Goal: Transaction & Acquisition: Obtain resource

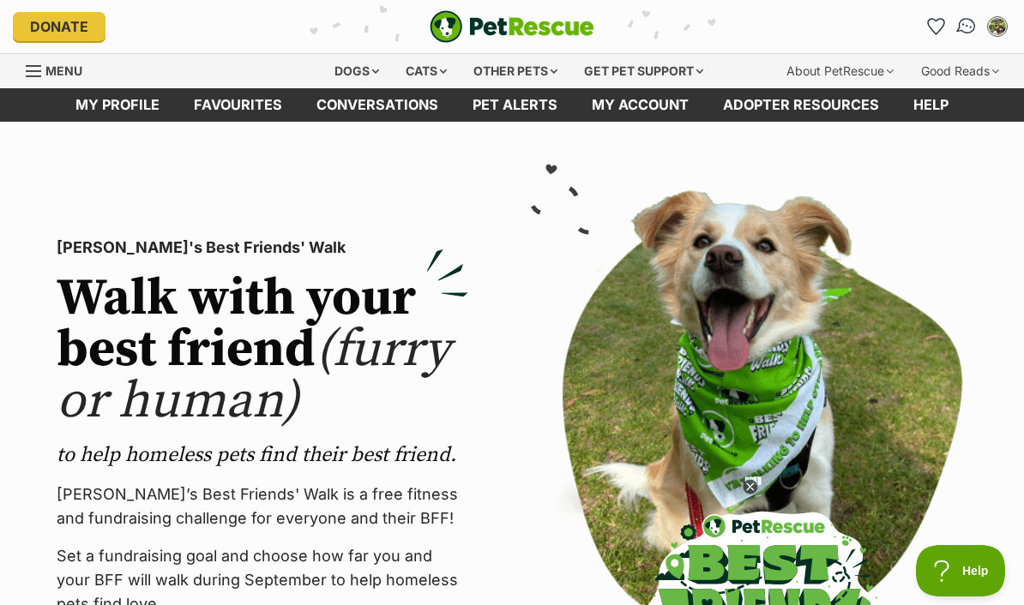
click at [972, 31] on img "Conversations" at bounding box center [966, 26] width 23 height 22
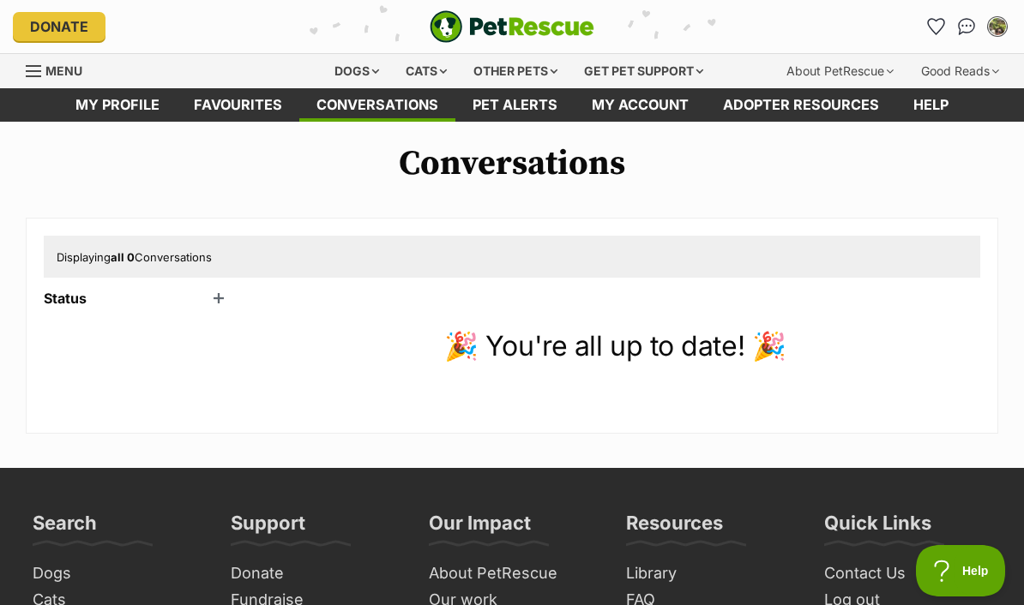
click at [996, 36] on div "My account" at bounding box center [997, 27] width 27 height 27
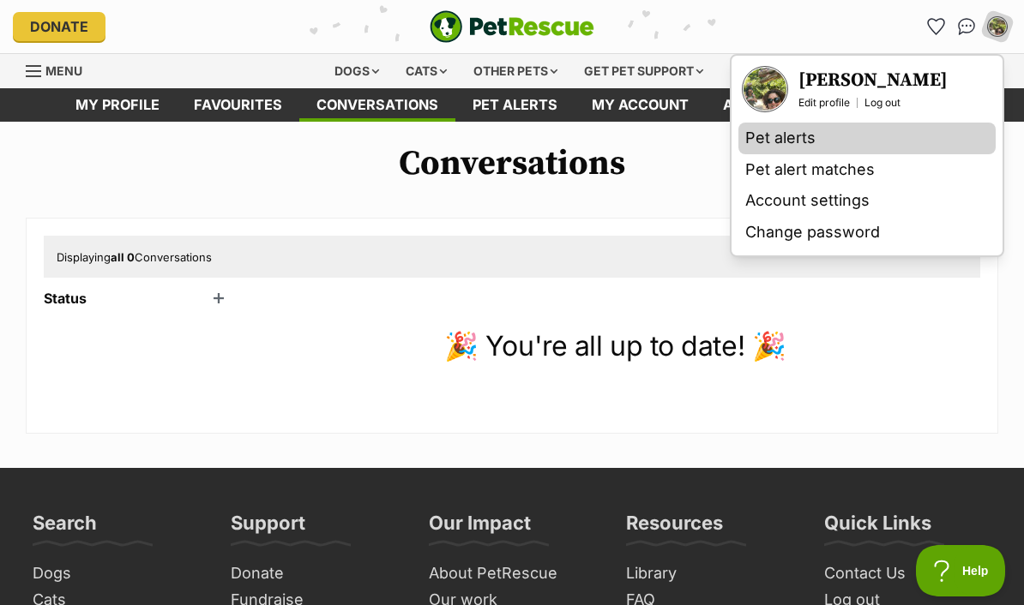
click at [796, 148] on link "Pet alerts" at bounding box center [866, 139] width 257 height 32
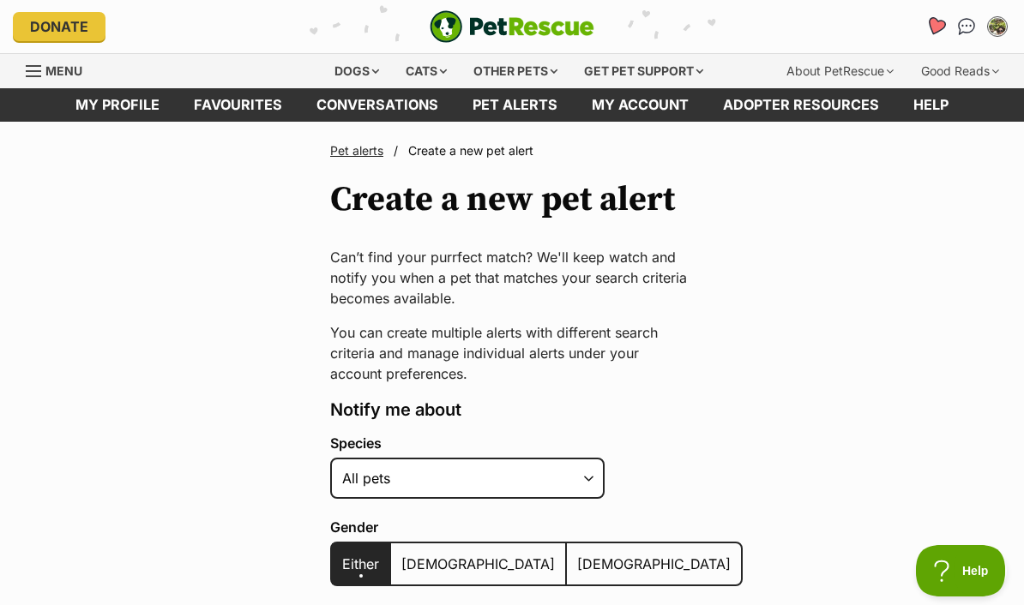
click at [934, 33] on icon "Favourites" at bounding box center [935, 26] width 21 height 20
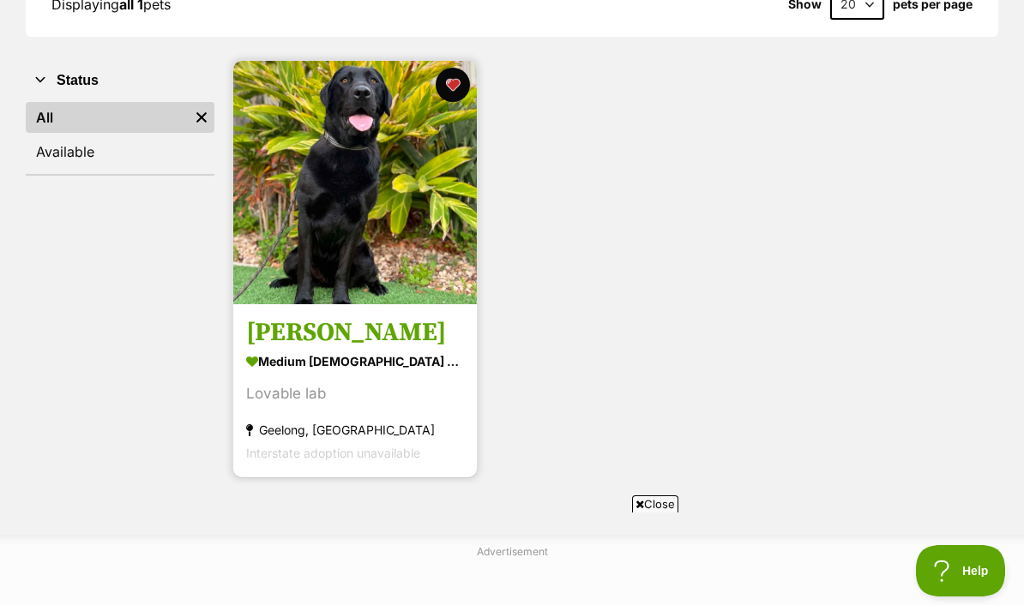
click at [383, 286] on img at bounding box center [355, 183] width 244 height 244
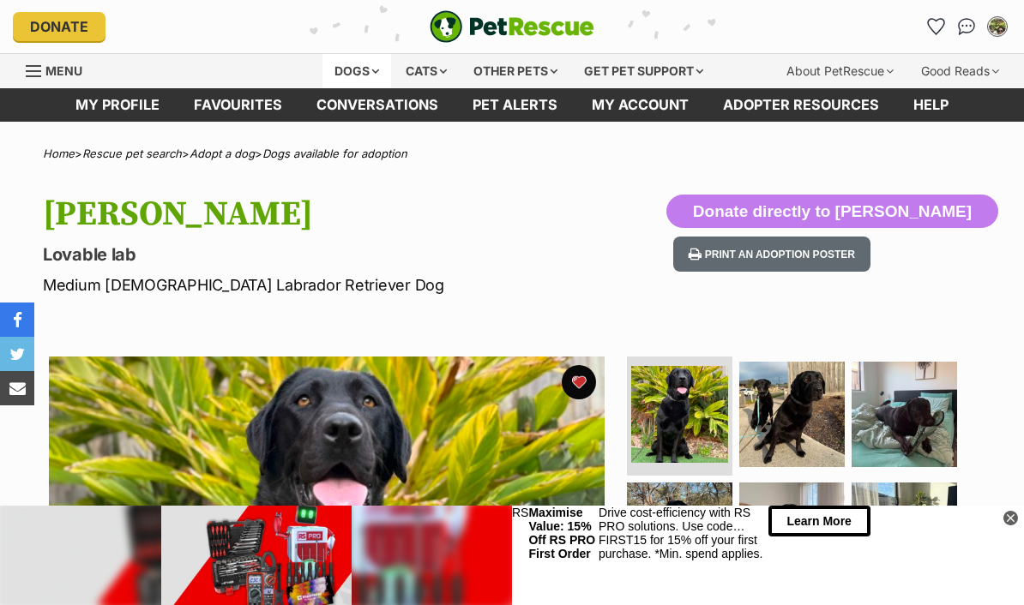
click at [355, 75] on div "Dogs" at bounding box center [356, 71] width 69 height 34
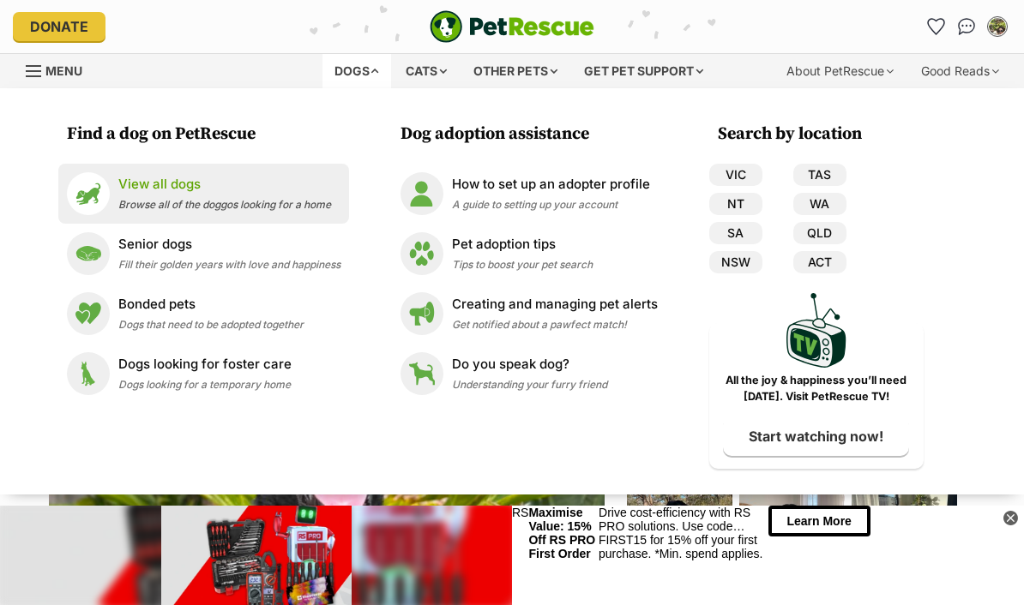
click at [193, 189] on p "View all dogs" at bounding box center [224, 185] width 213 height 20
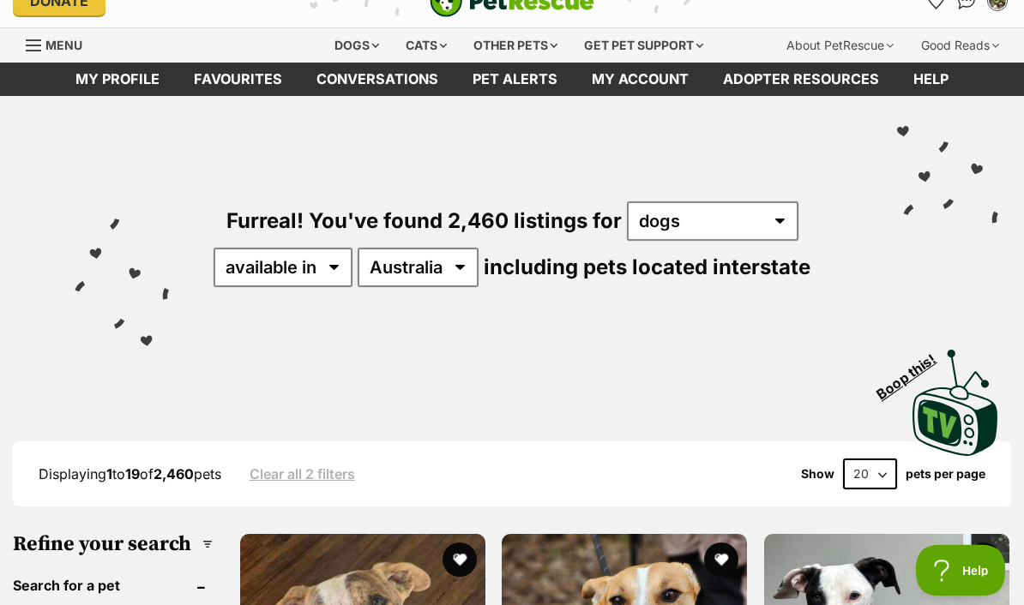
scroll to position [28, 0]
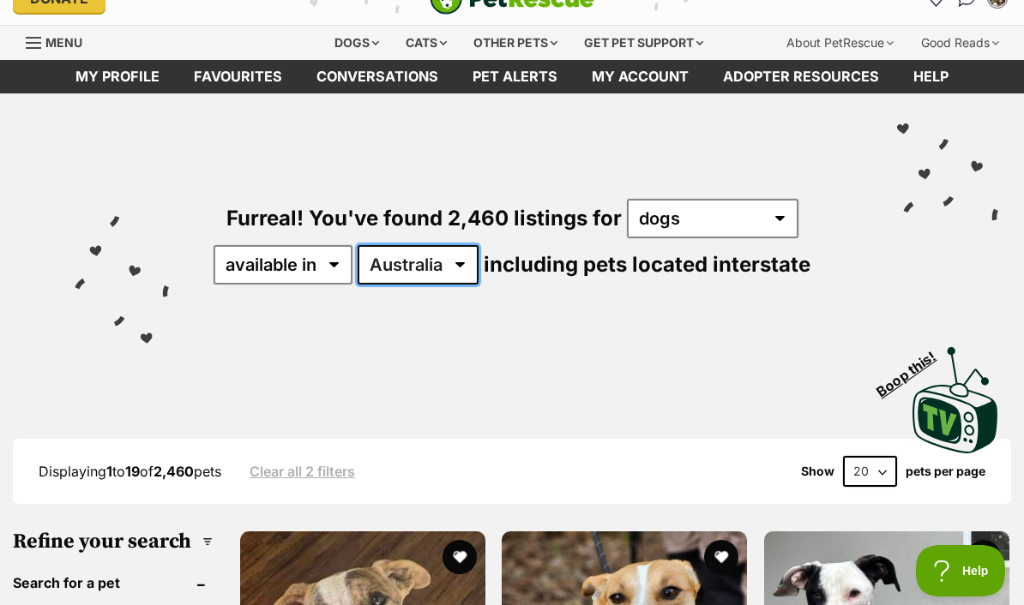
select select "VIC"
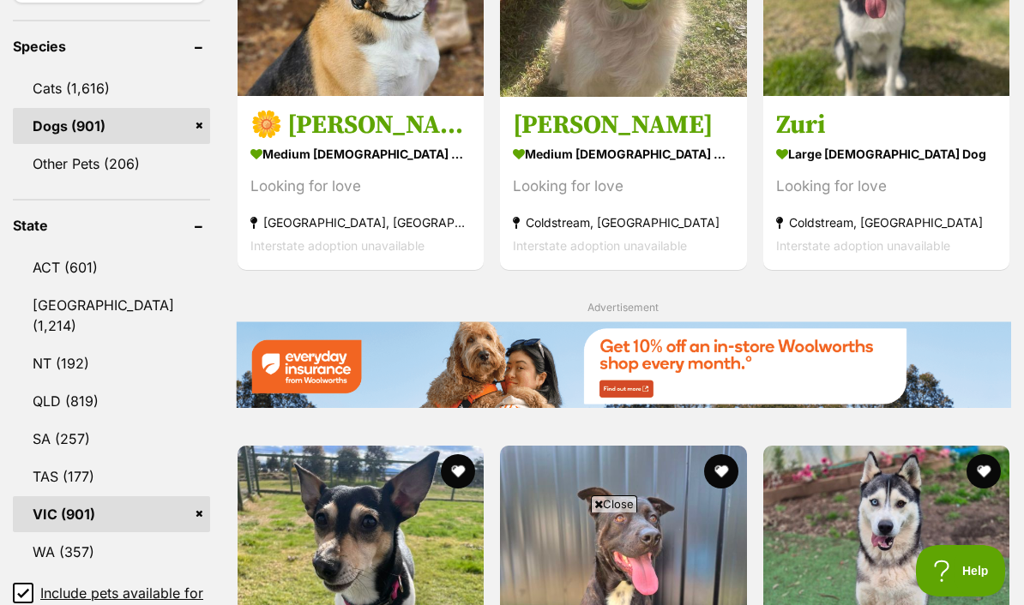
scroll to position [743, 0]
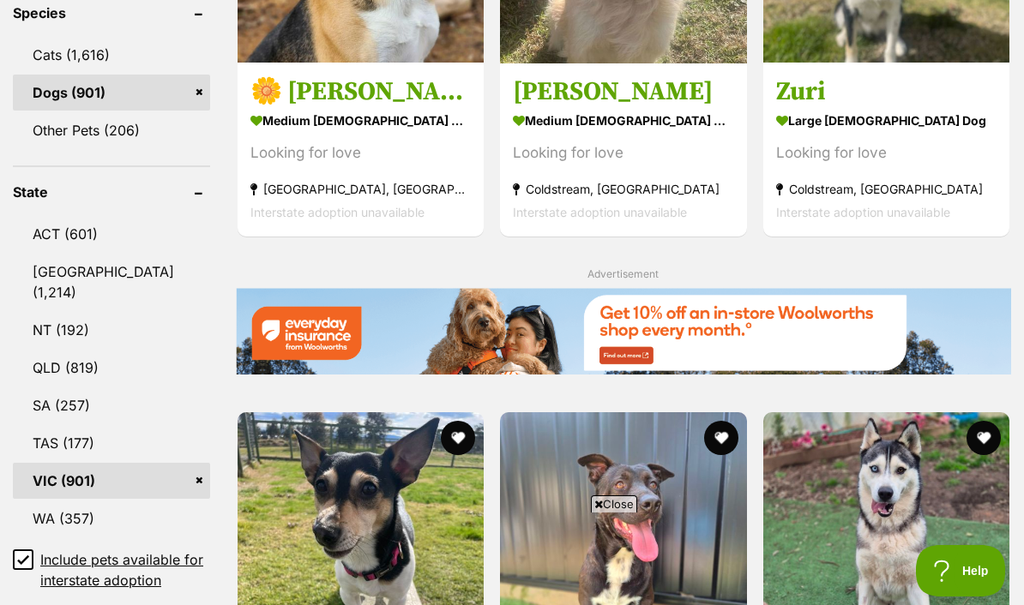
click at [22, 562] on icon at bounding box center [23, 560] width 12 height 12
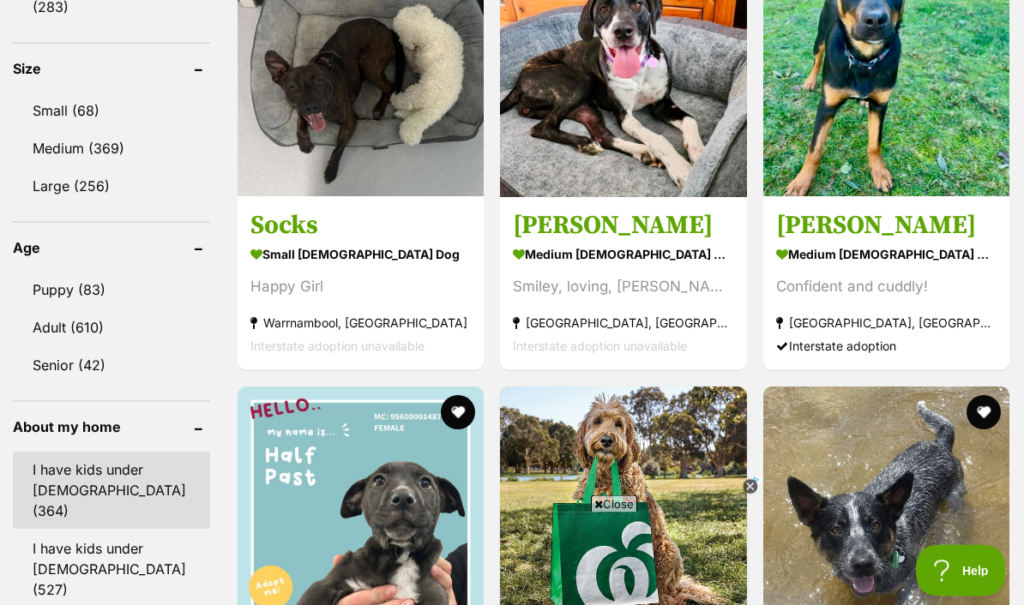
scroll to position [1709, 0]
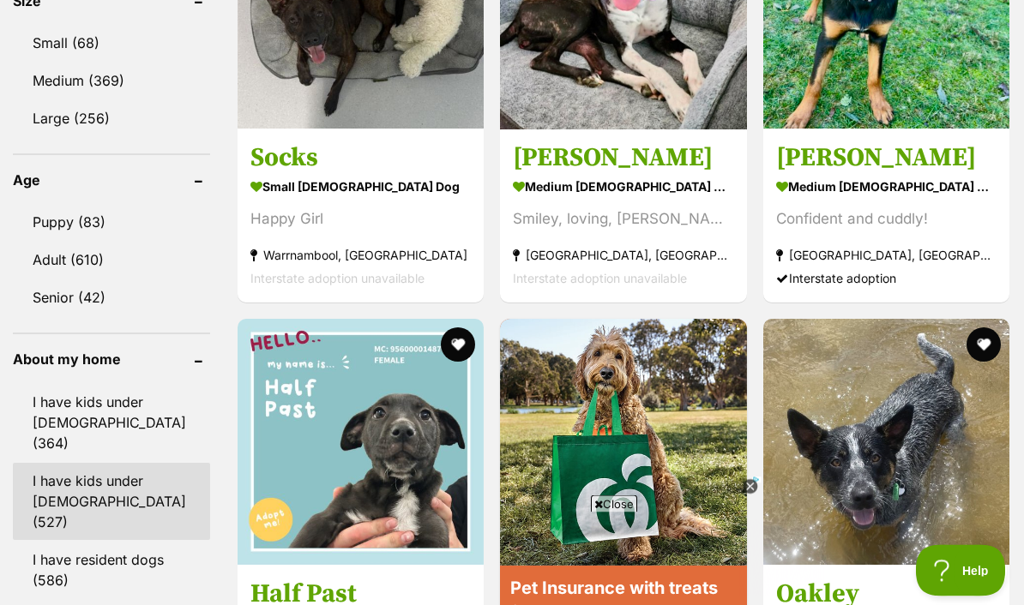
click at [93, 472] on link "I have kids under [DEMOGRAPHIC_DATA] (527)" at bounding box center [111, 502] width 197 height 77
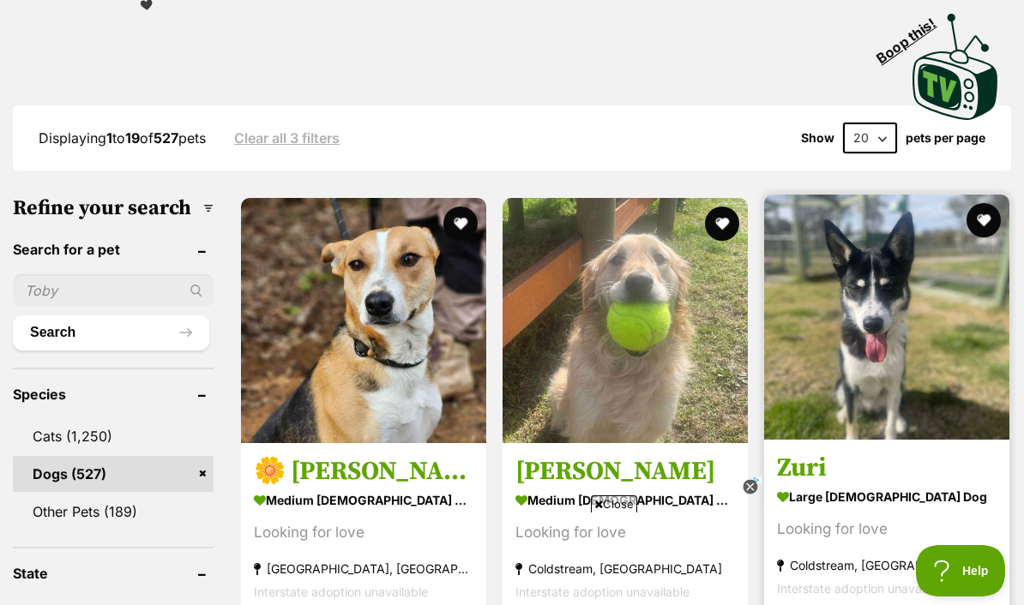
scroll to position [406, 0]
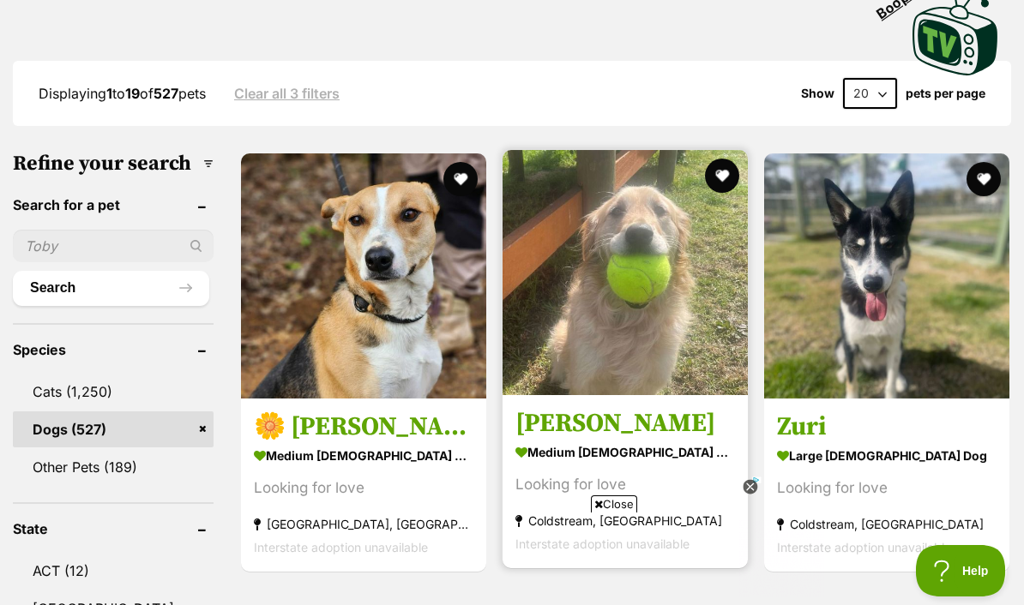
click at [651, 331] on img at bounding box center [624, 272] width 245 height 245
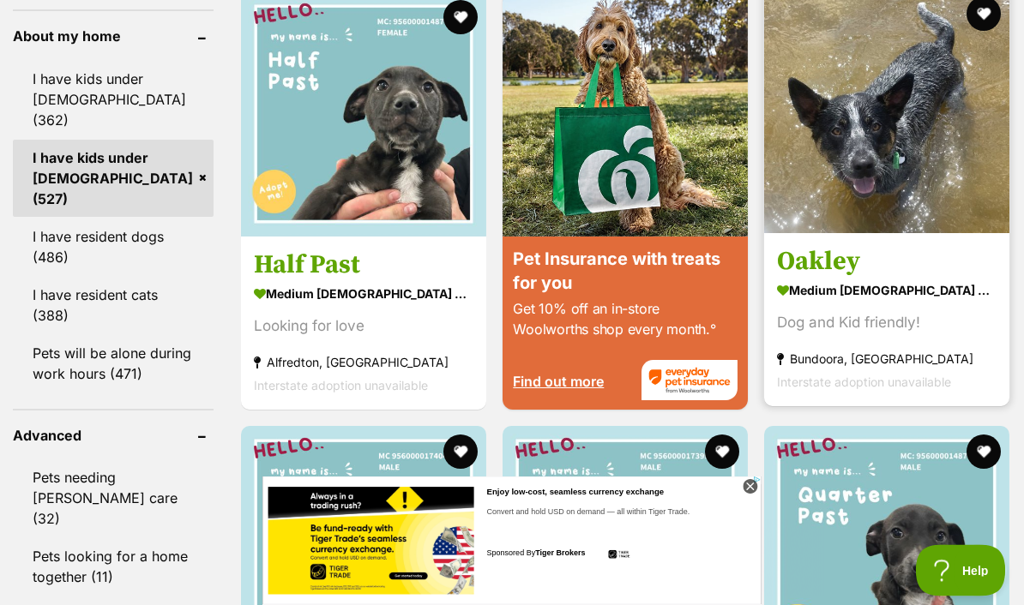
scroll to position [2050, 0]
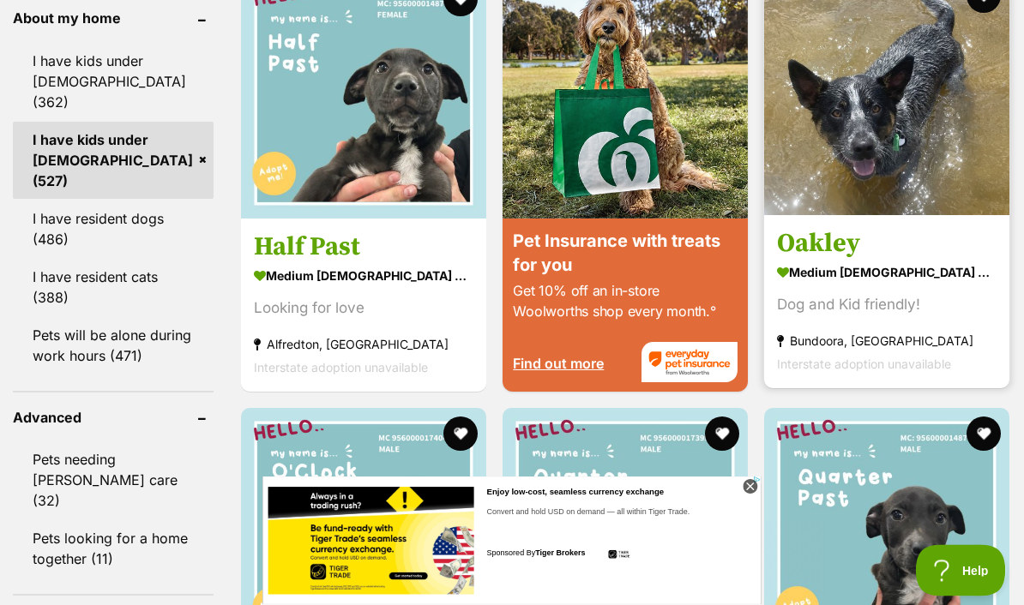
click at [876, 216] on img at bounding box center [886, 93] width 245 height 245
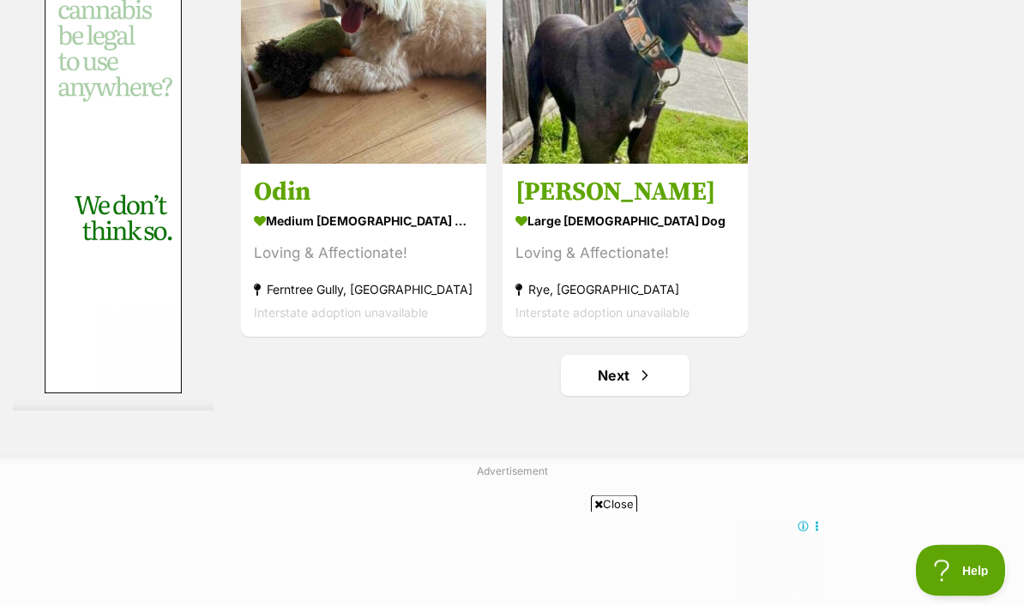
scroll to position [3410, 0]
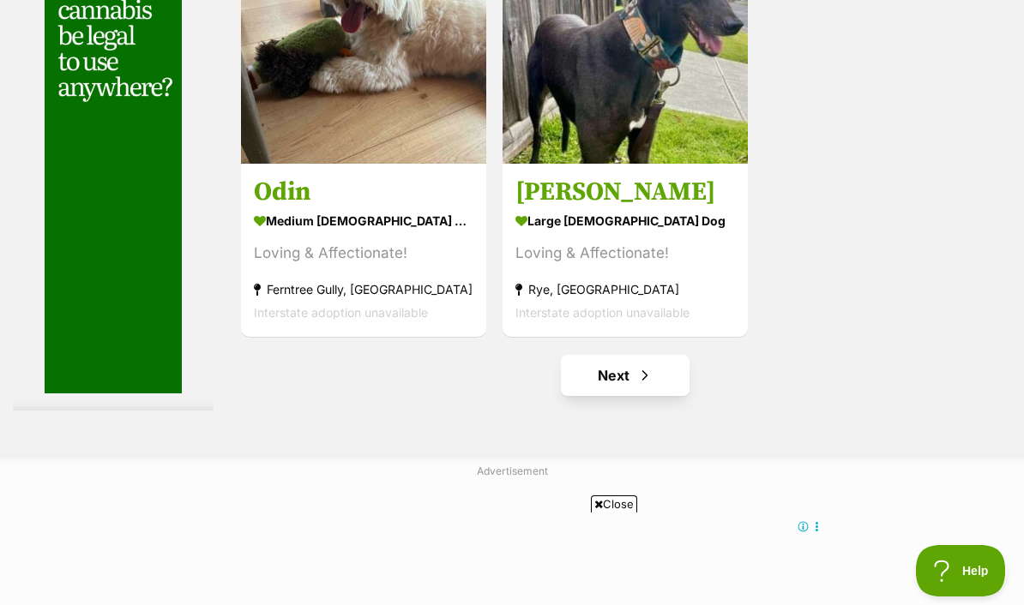
click at [603, 396] on link "Next" at bounding box center [625, 375] width 129 height 41
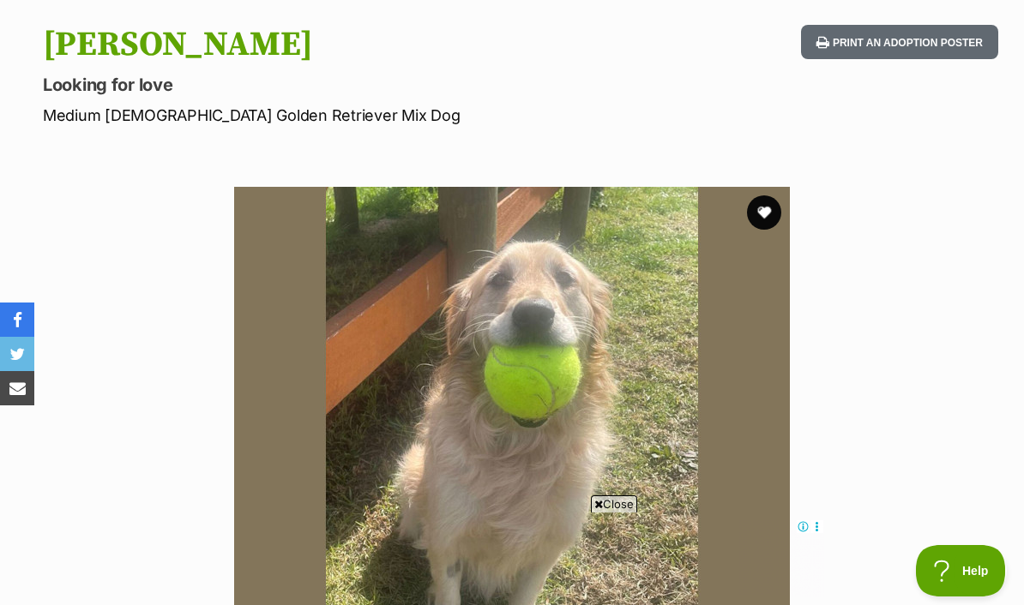
scroll to position [185, 0]
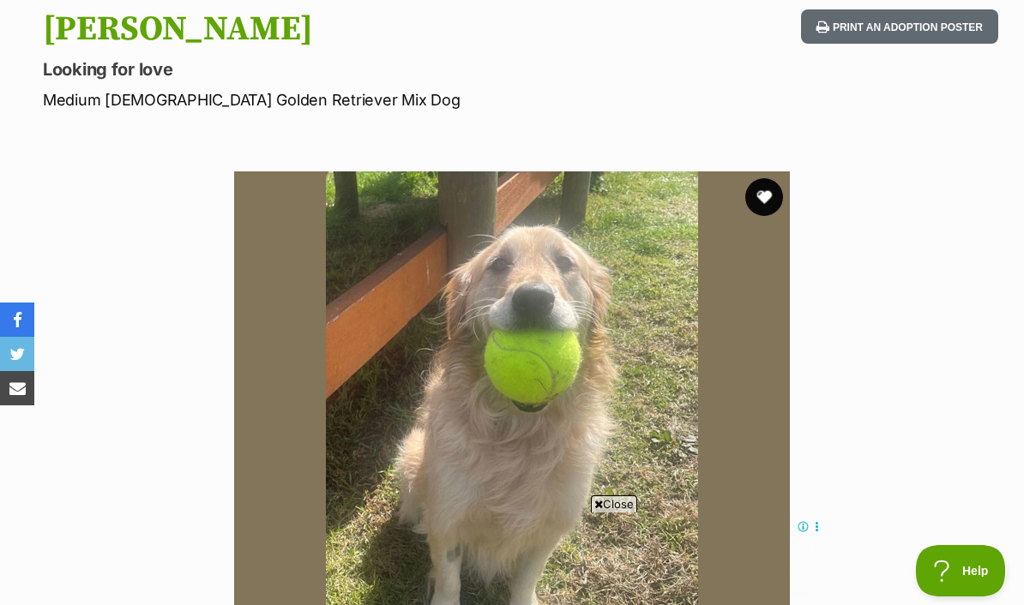
click at [764, 203] on button "favourite" at bounding box center [764, 197] width 38 height 38
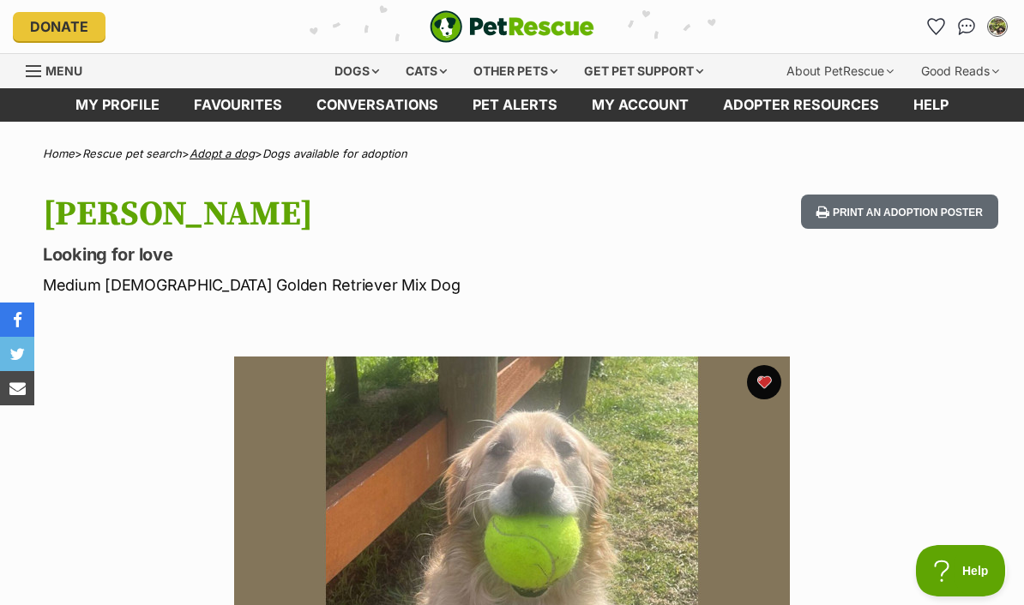
scroll to position [0, 0]
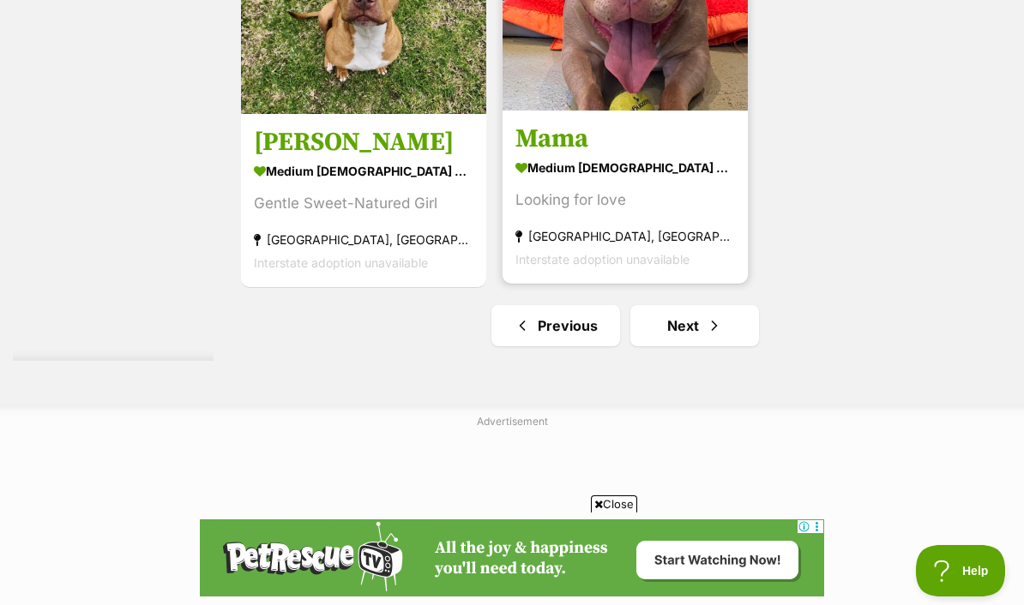
scroll to position [3471, 0]
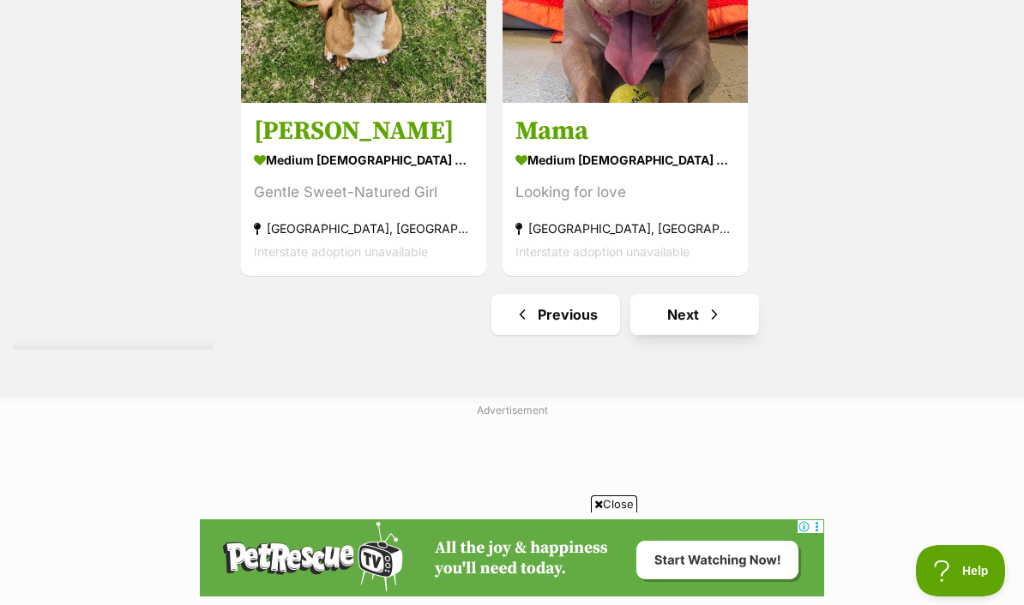
click at [668, 335] on link "Next" at bounding box center [694, 314] width 129 height 41
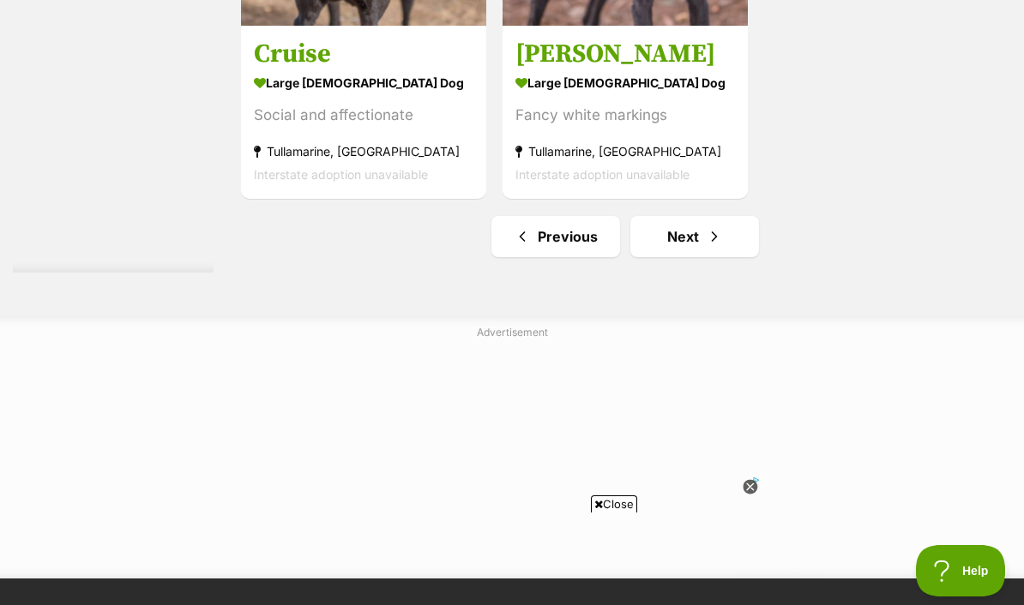
scroll to position [3755, 0]
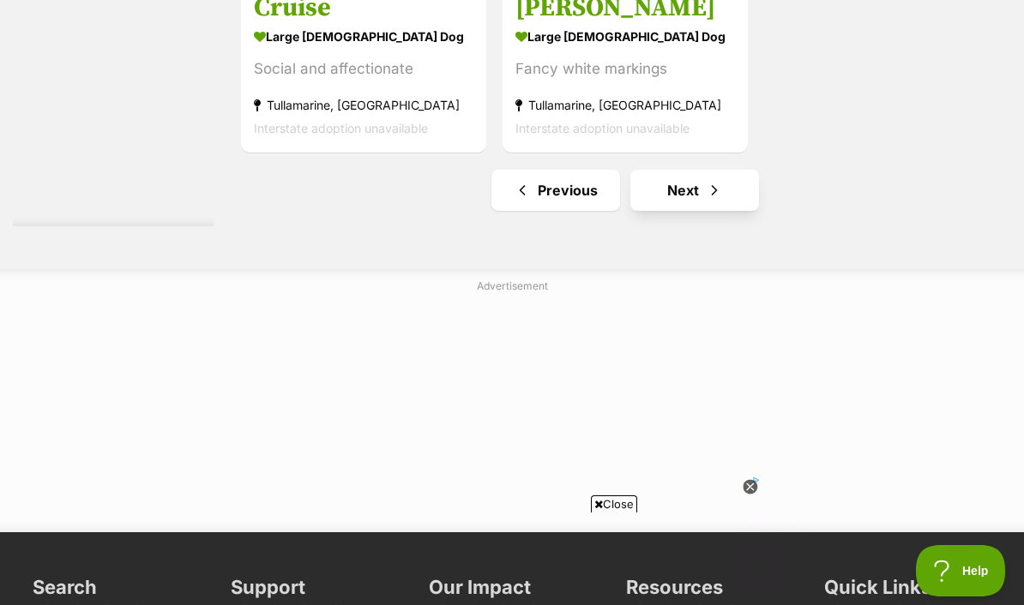
click at [675, 211] on link "Next" at bounding box center [694, 190] width 129 height 41
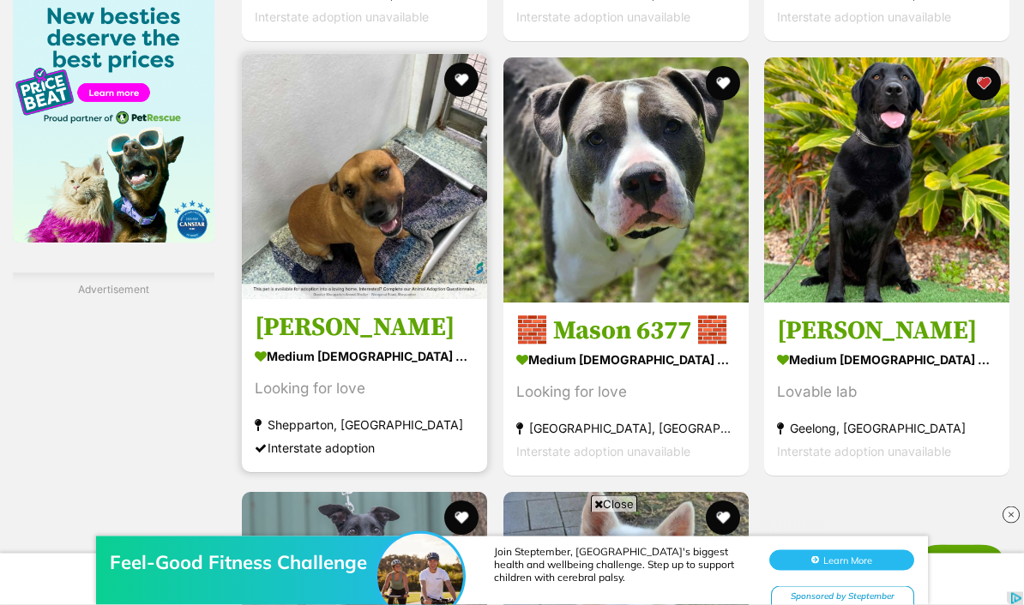
scroll to position [2836, 0]
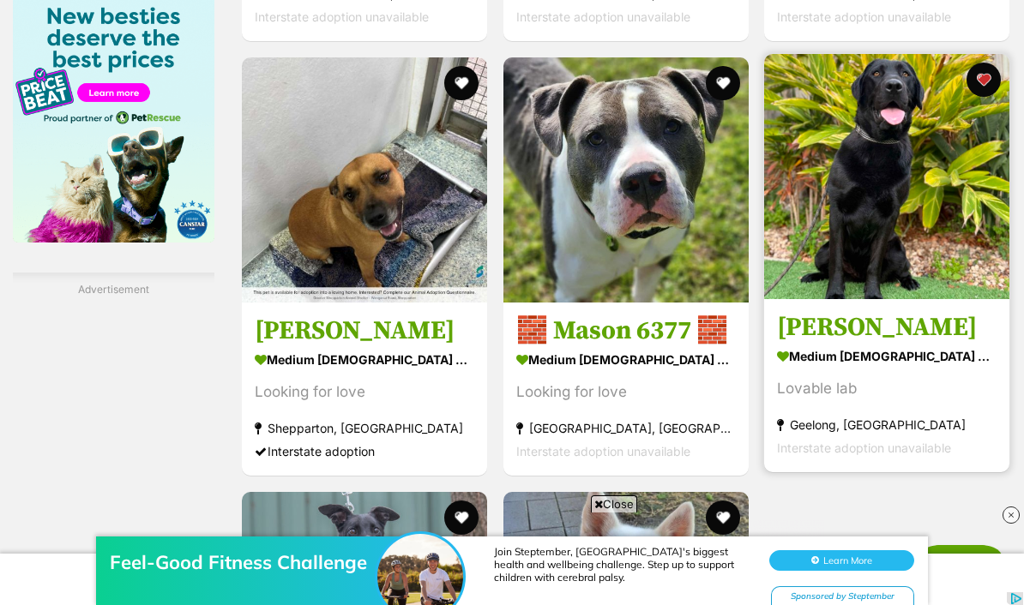
click at [880, 298] on img at bounding box center [886, 176] width 245 height 245
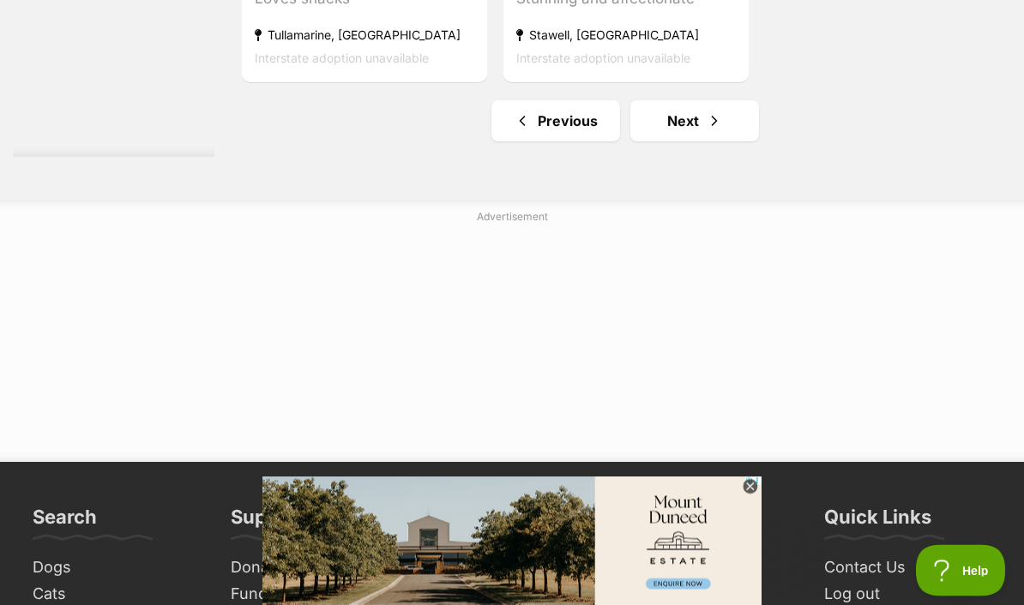
scroll to position [3664, 0]
click at [537, 141] on link "Previous" at bounding box center [555, 120] width 129 height 41
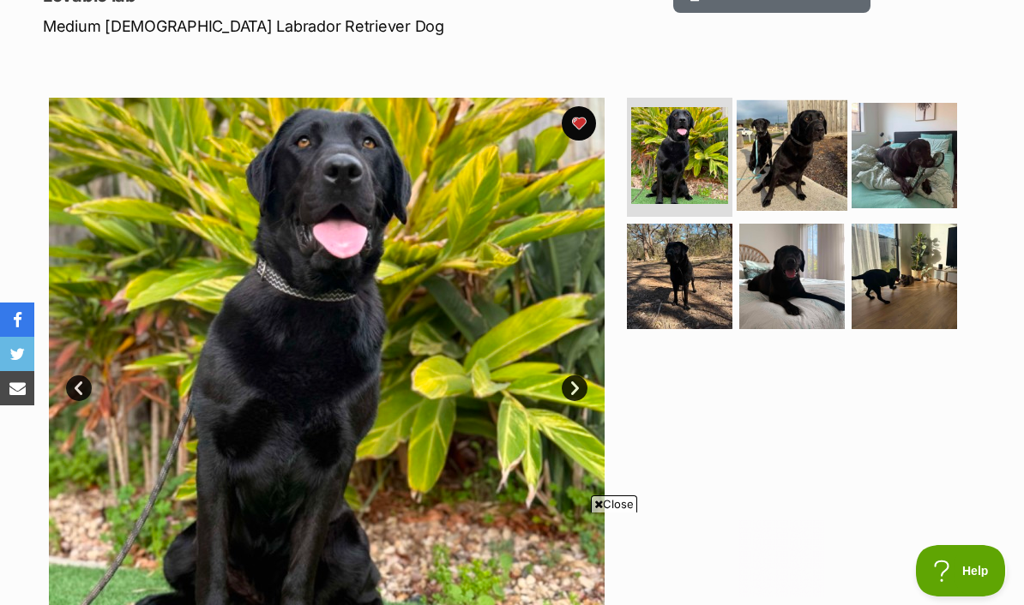
click at [775, 165] on img at bounding box center [792, 154] width 111 height 111
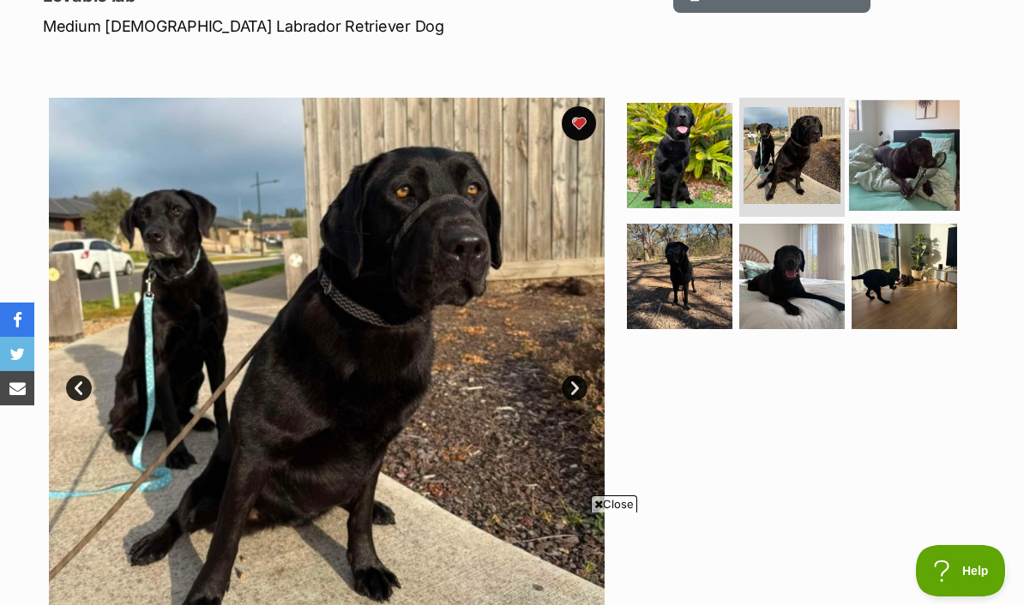
click at [922, 142] on img at bounding box center [904, 154] width 111 height 111
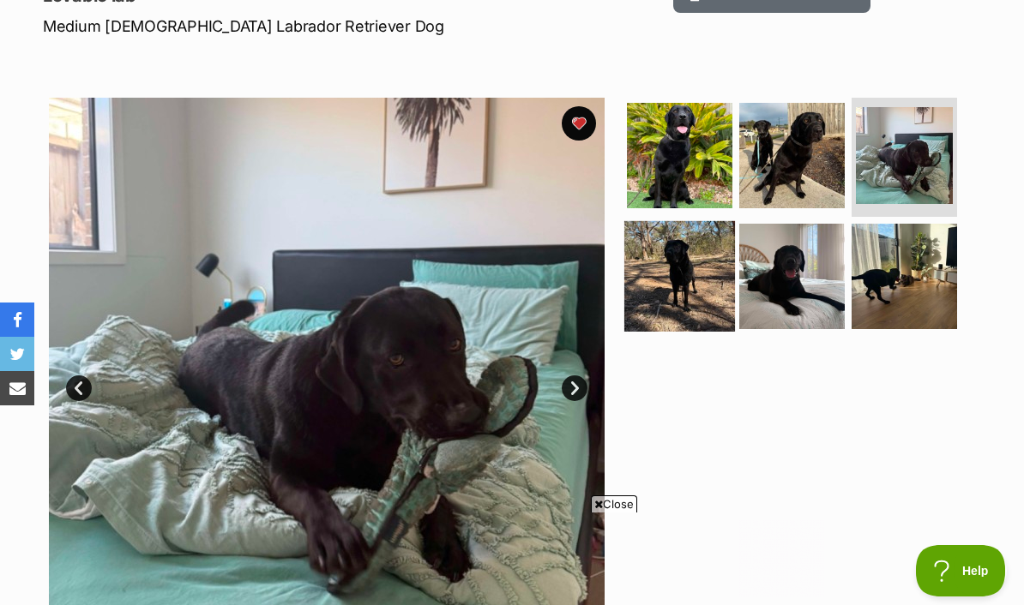
click at [670, 274] on img at bounding box center [679, 276] width 111 height 111
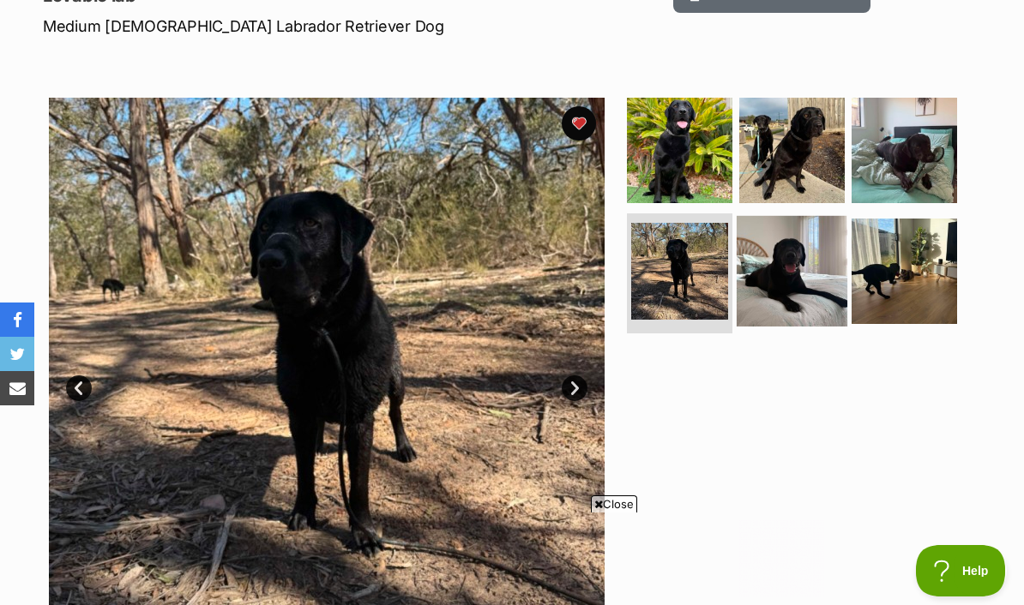
click at [788, 268] on img at bounding box center [792, 271] width 111 height 111
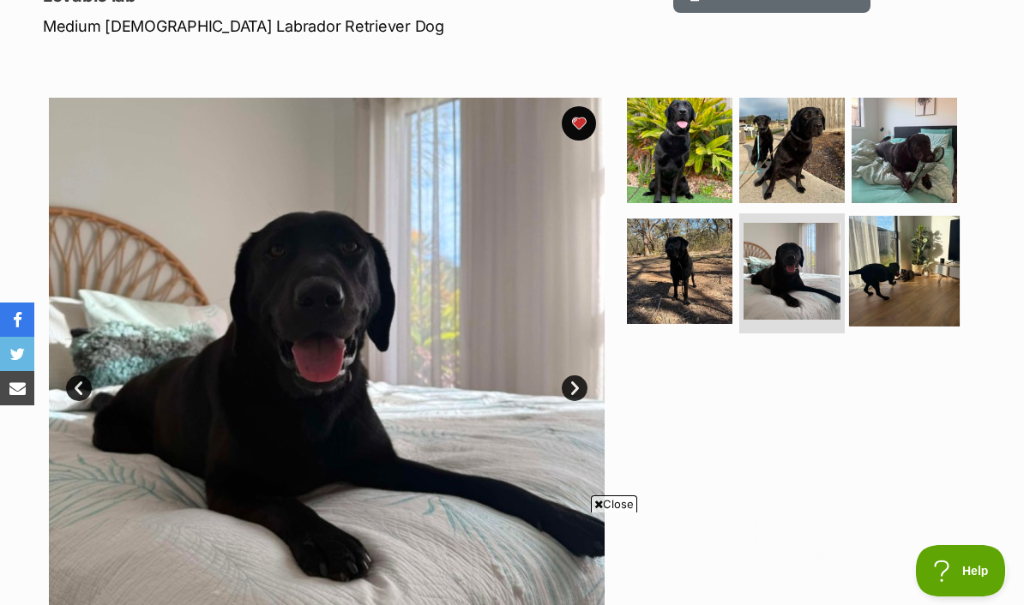
click at [917, 281] on img at bounding box center [904, 271] width 111 height 111
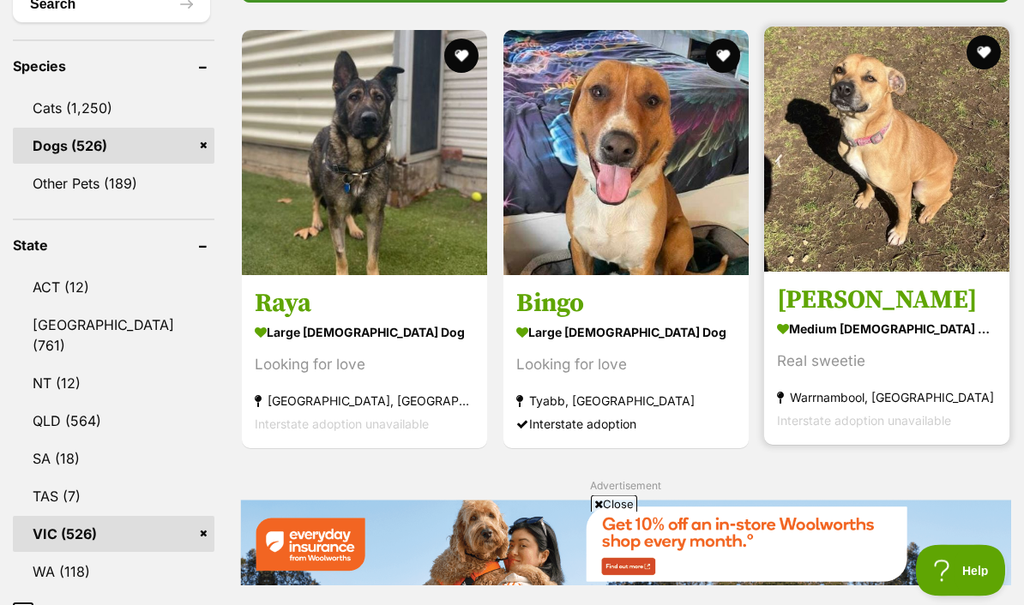
scroll to position [688, 0]
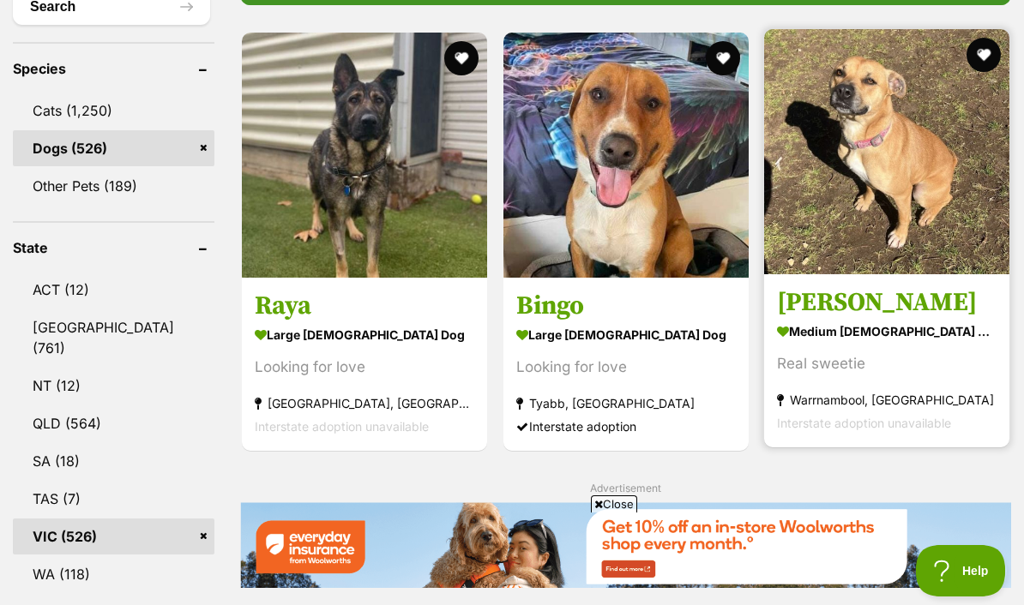
click at [887, 163] on img at bounding box center [886, 151] width 245 height 245
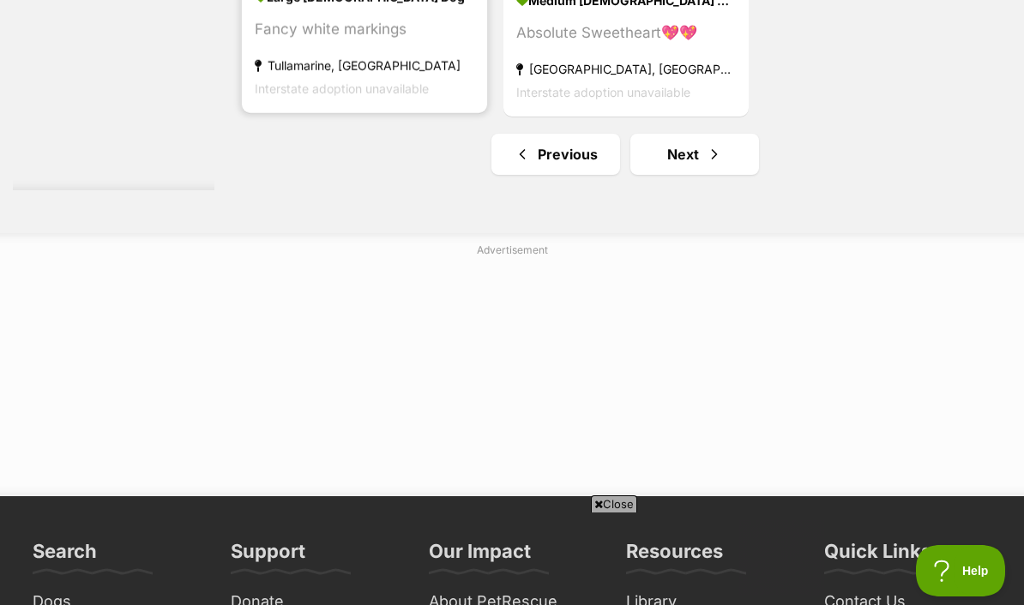
scroll to position [3787, 0]
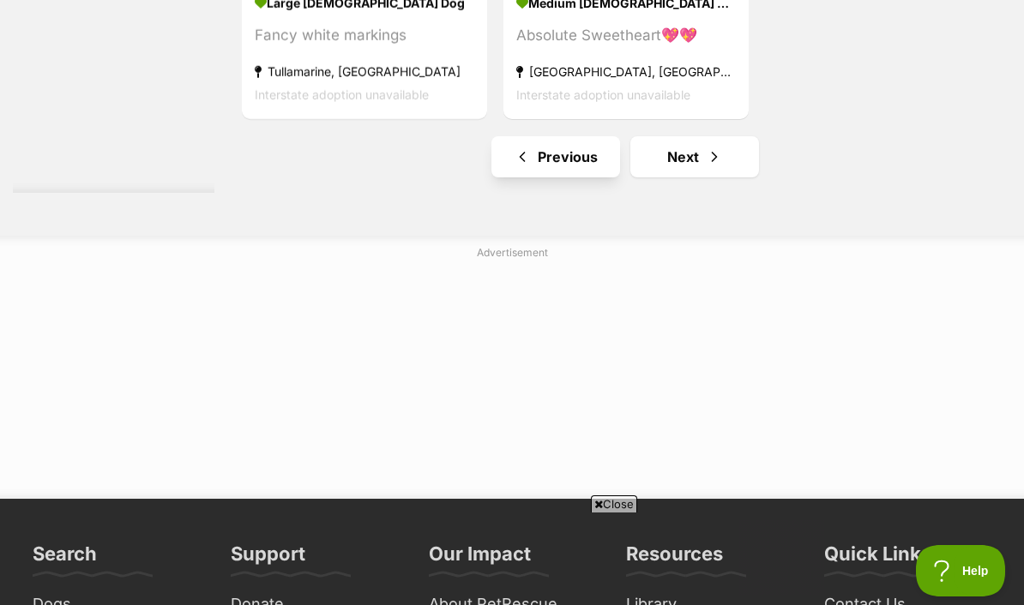
click at [520, 177] on link "Previous" at bounding box center [555, 156] width 129 height 41
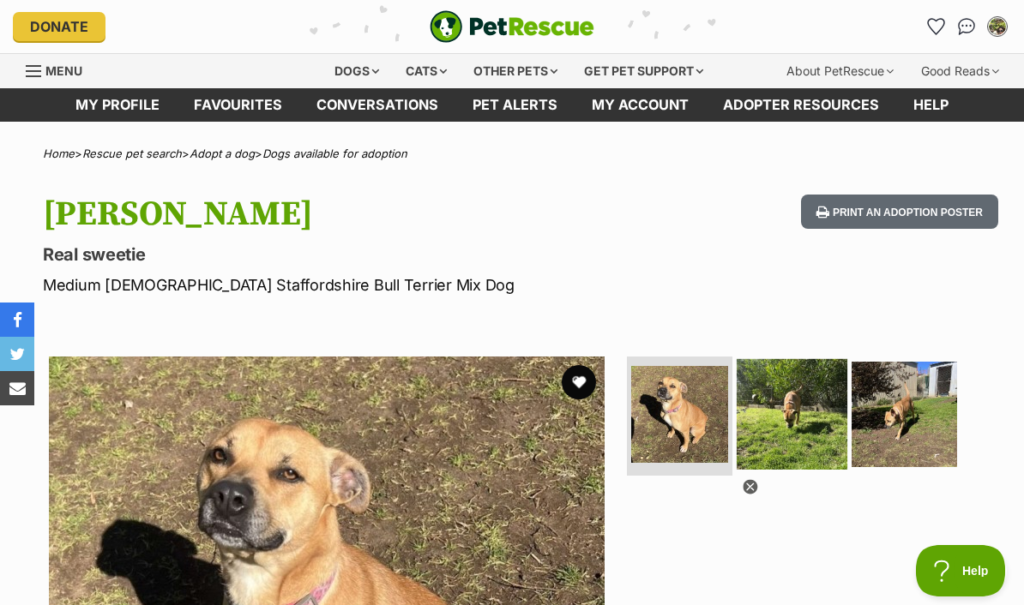
click at [783, 425] on img at bounding box center [792, 413] width 111 height 111
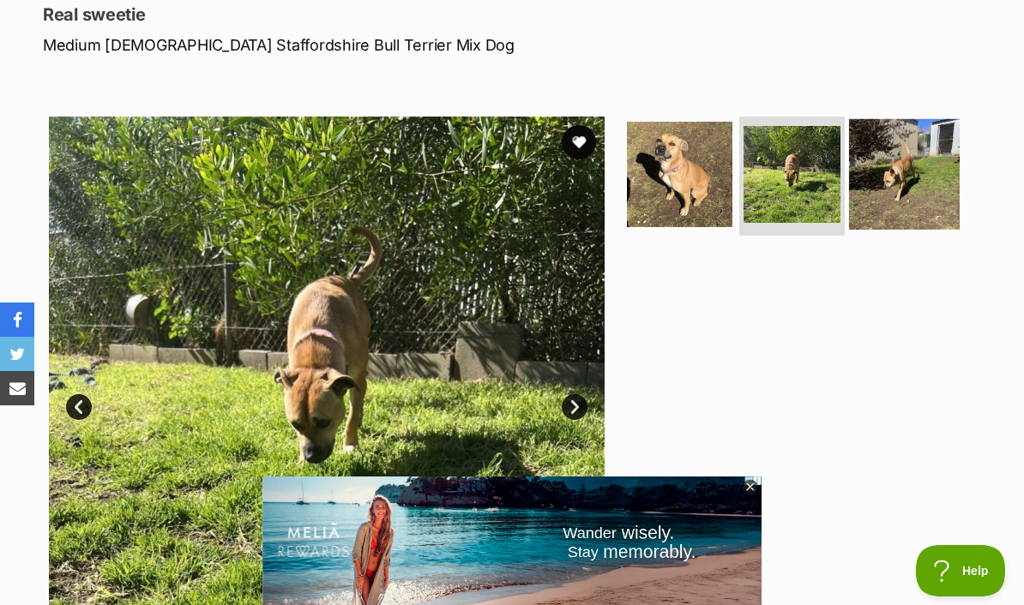
click at [909, 188] on img at bounding box center [904, 173] width 111 height 111
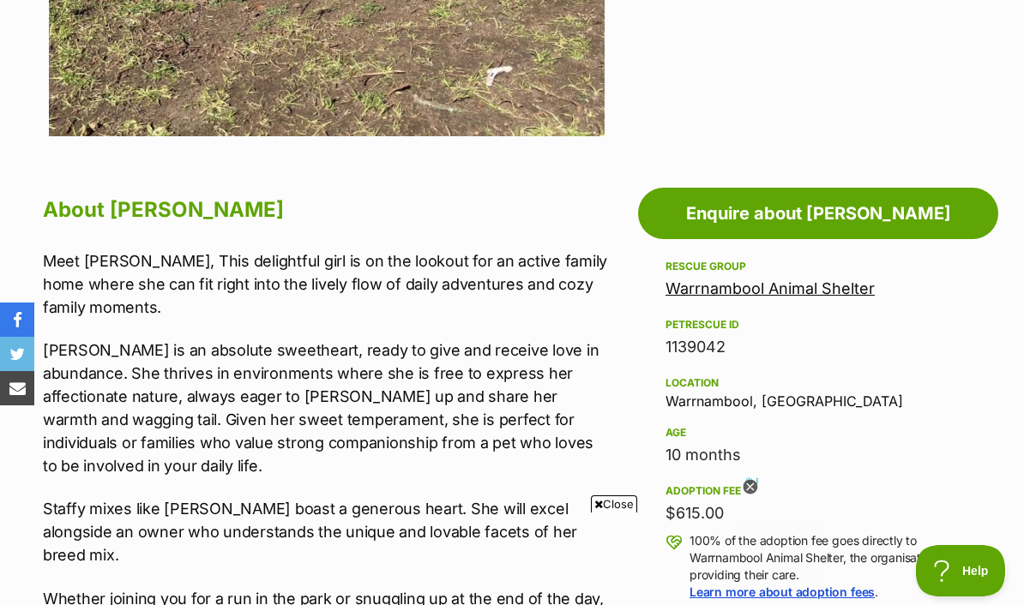
click at [753, 490] on icon at bounding box center [750, 487] width 6 height 6
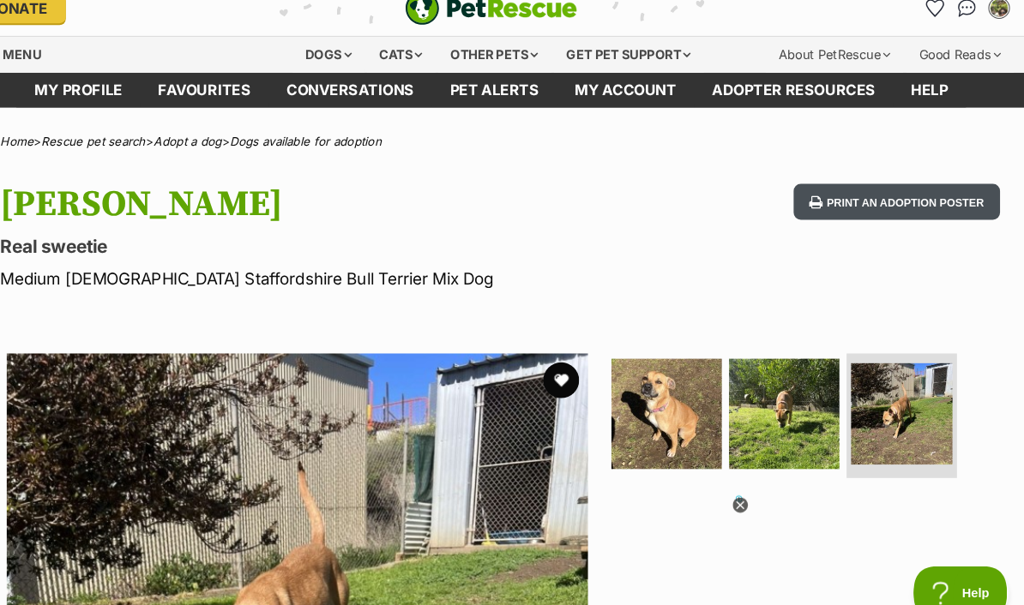
click at [846, 191] on button "Print an adoption poster" at bounding box center [899, 197] width 197 height 35
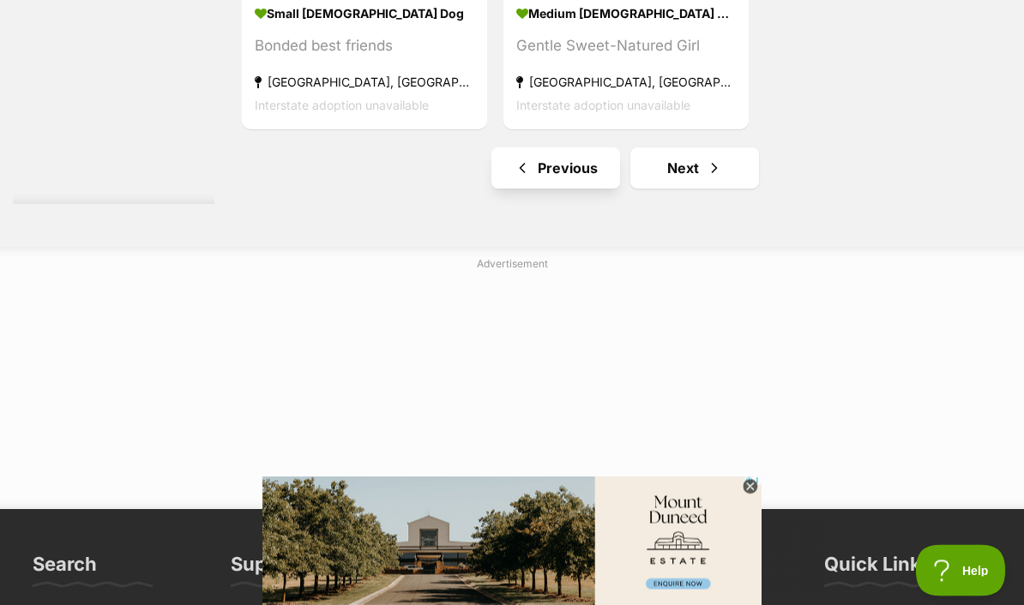
scroll to position [3617, 0]
click at [538, 189] on link "Previous" at bounding box center [555, 167] width 129 height 41
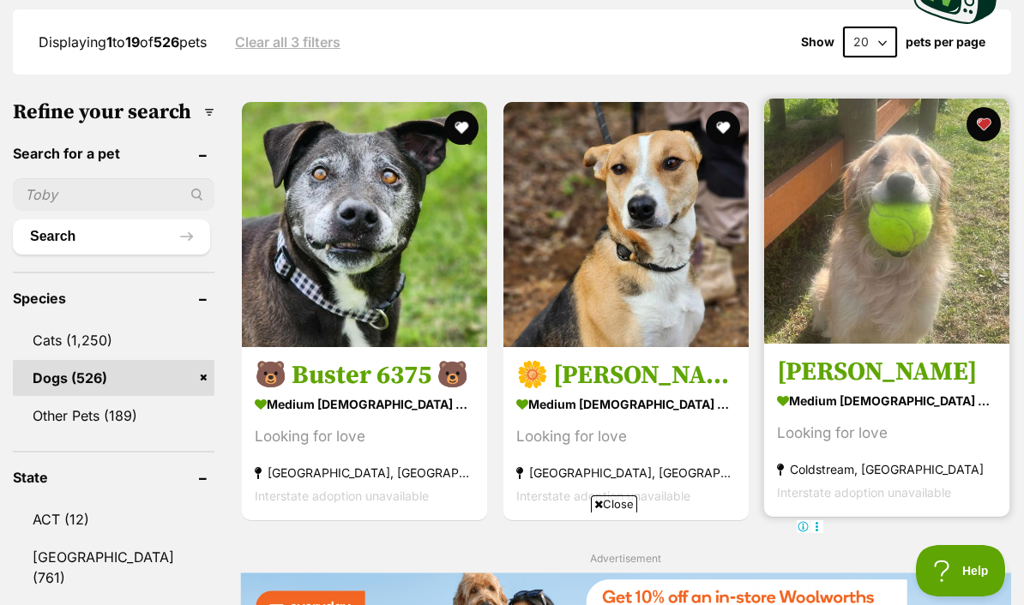
click at [899, 332] on img at bounding box center [886, 221] width 245 height 245
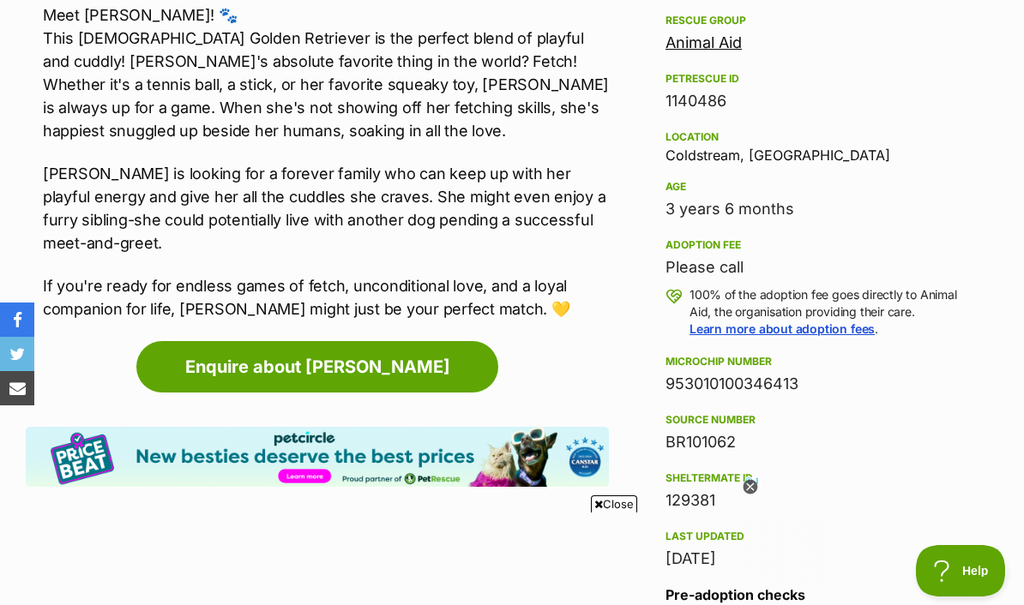
scroll to position [1085, 0]
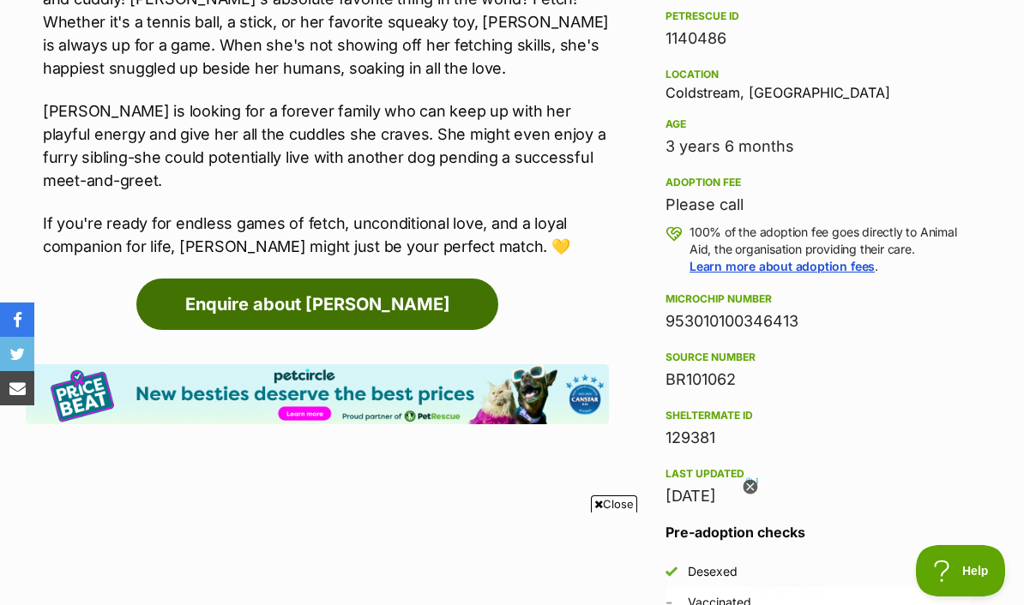
click at [319, 290] on link "Enquire about [PERSON_NAME]" at bounding box center [317, 304] width 362 height 51
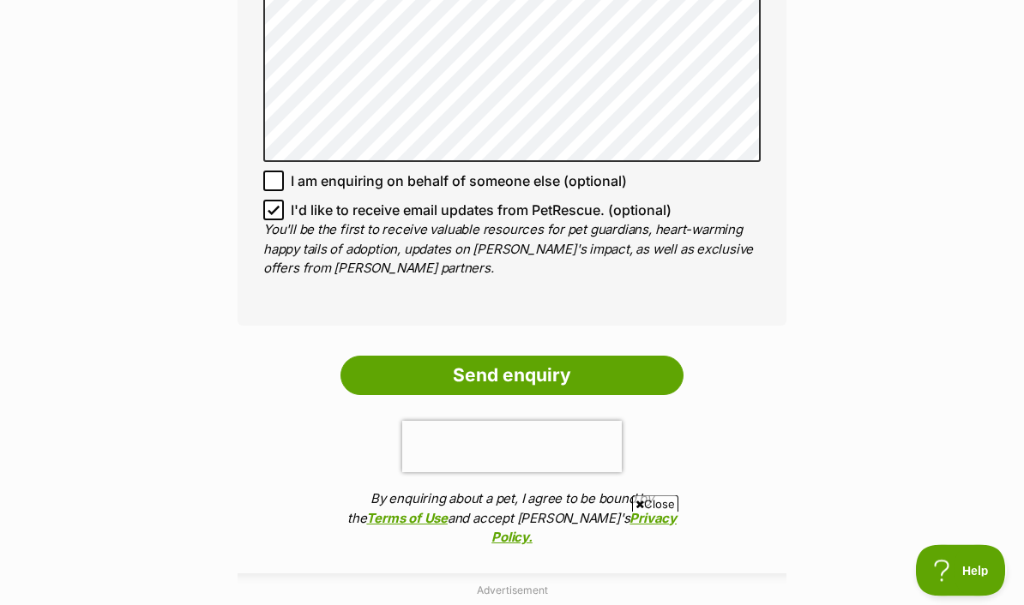
scroll to position [1278, 0]
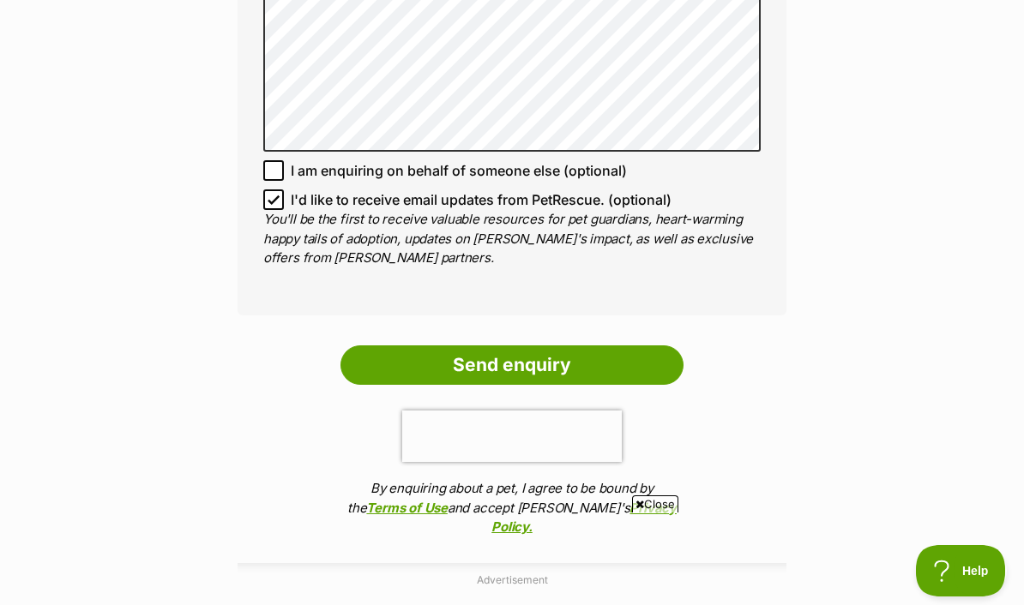
click at [270, 191] on input "I'd like to receive email updates from PetRescue. (optional)" at bounding box center [273, 199] width 21 height 21
checkbox input "false"
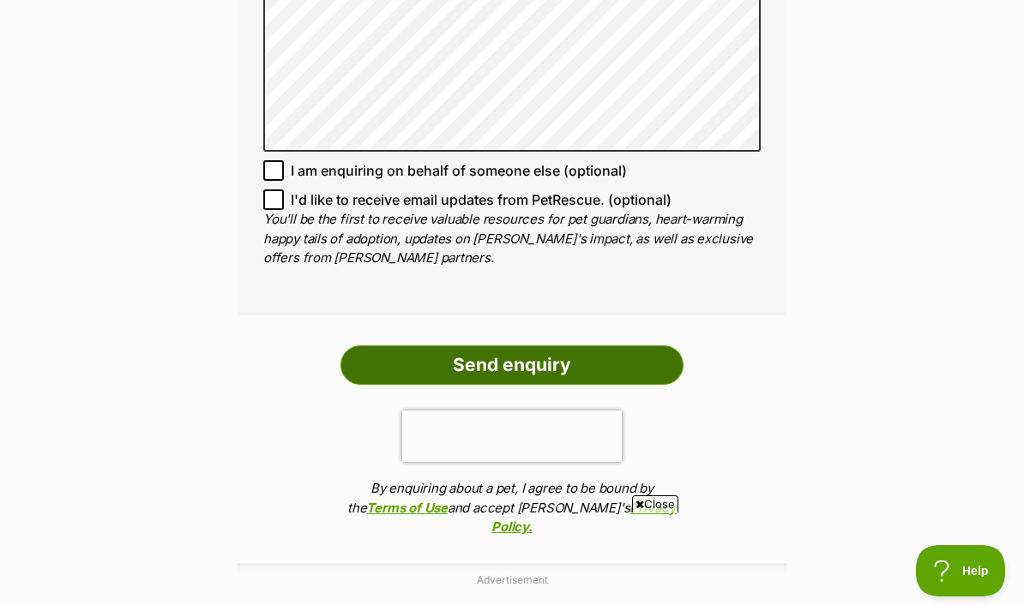
click at [451, 357] on input "Send enquiry" at bounding box center [511, 365] width 343 height 39
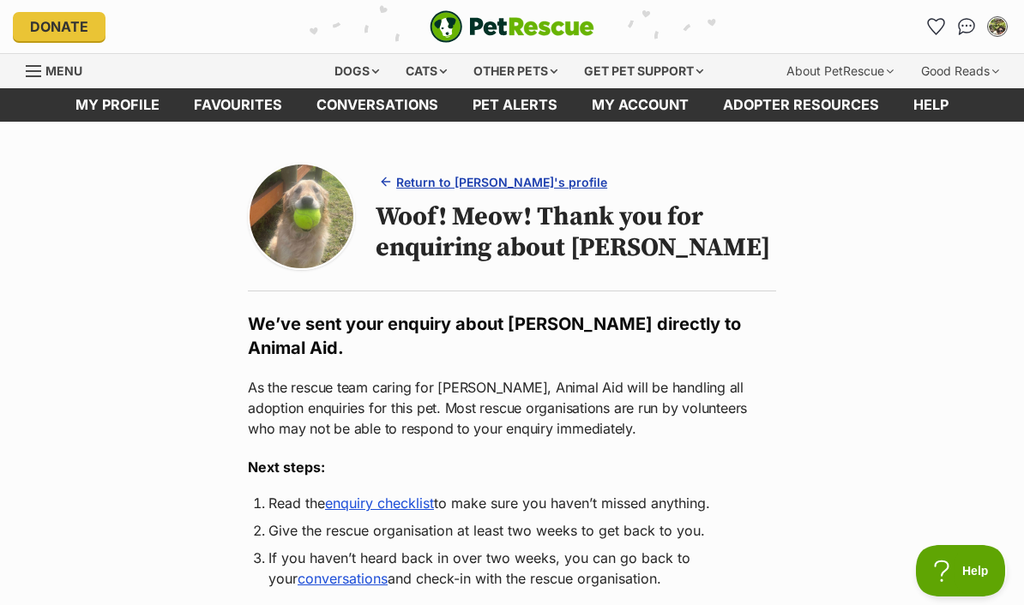
click at [506, 187] on span "Return to Lucy's profile" at bounding box center [501, 182] width 211 height 18
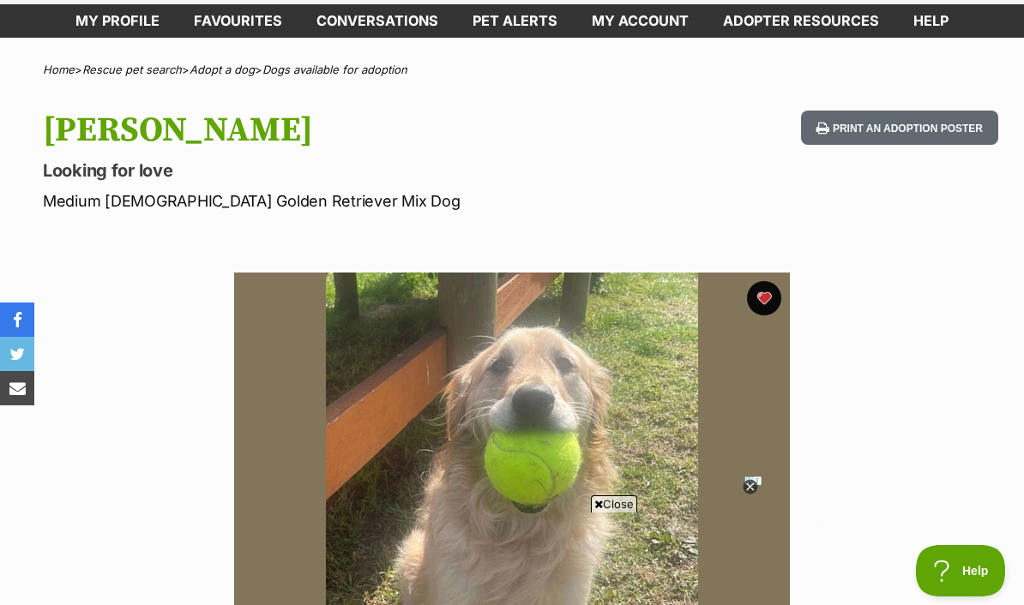
scroll to position [52, 0]
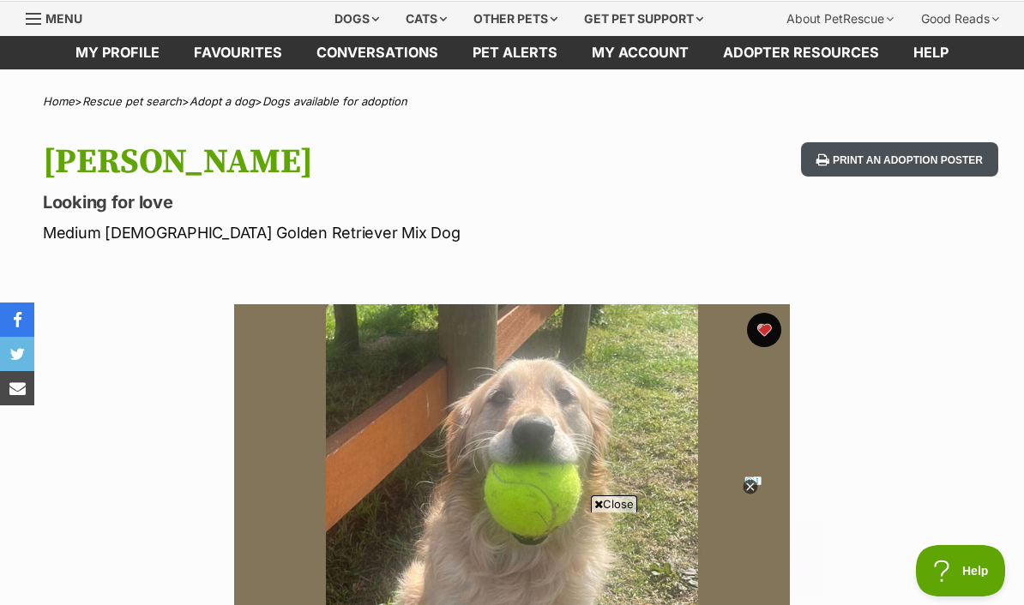
click at [895, 161] on button "Print an adoption poster" at bounding box center [899, 159] width 197 height 35
